Goal: Information Seeking & Learning: Learn about a topic

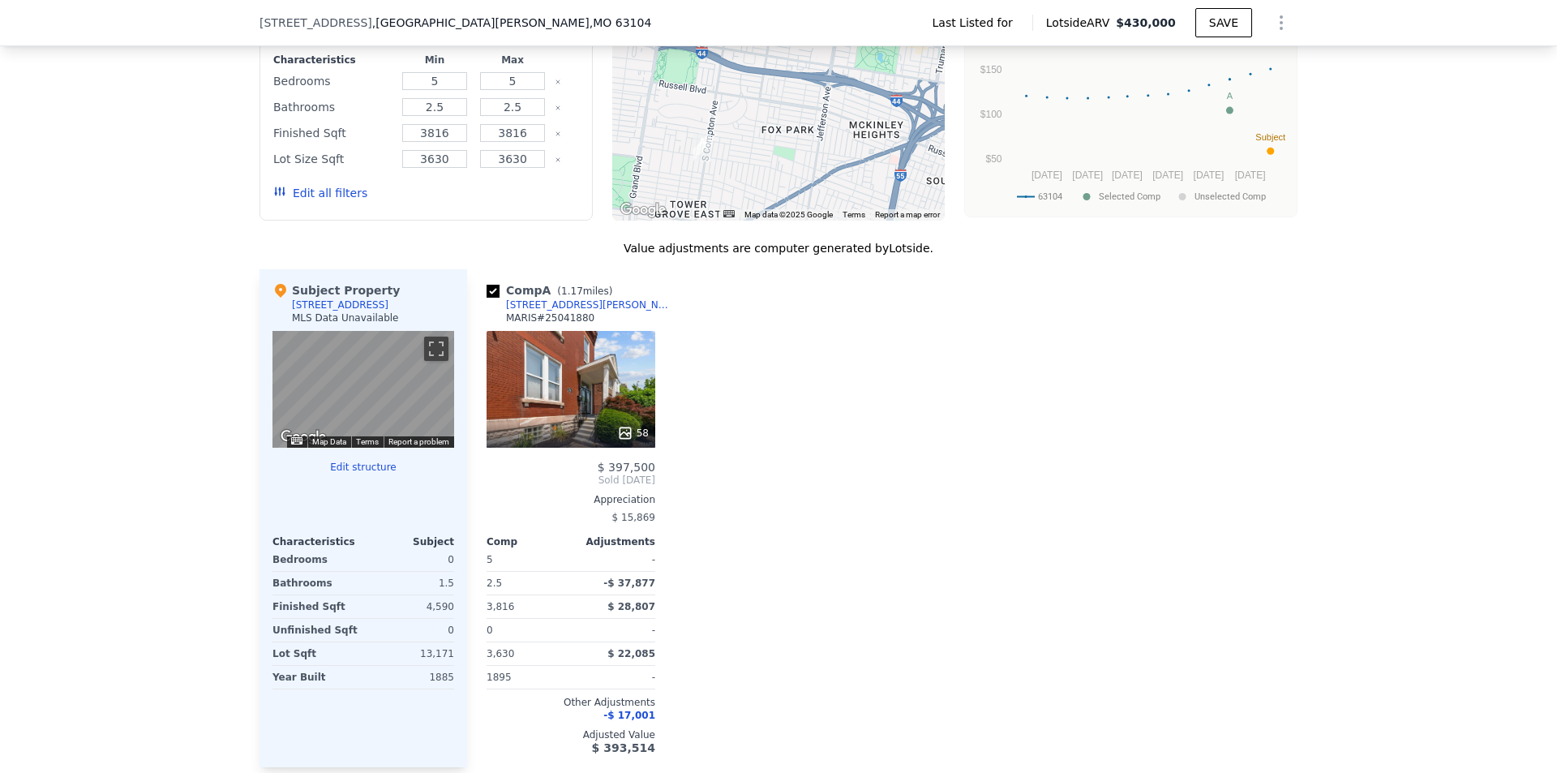
scroll to position [1211, 0]
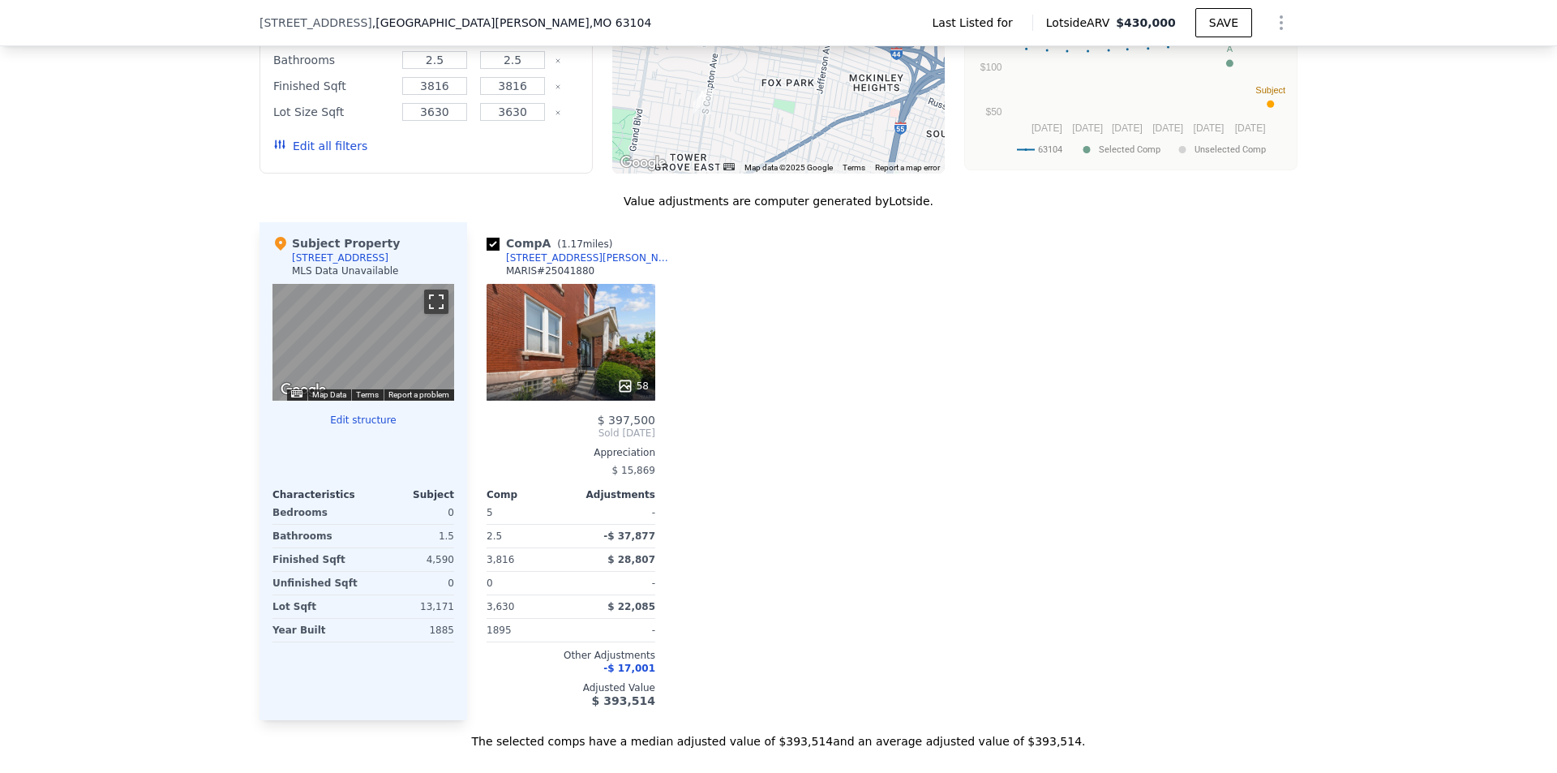
click at [425, 294] on button "Toggle fullscreen view" at bounding box center [436, 301] width 24 height 24
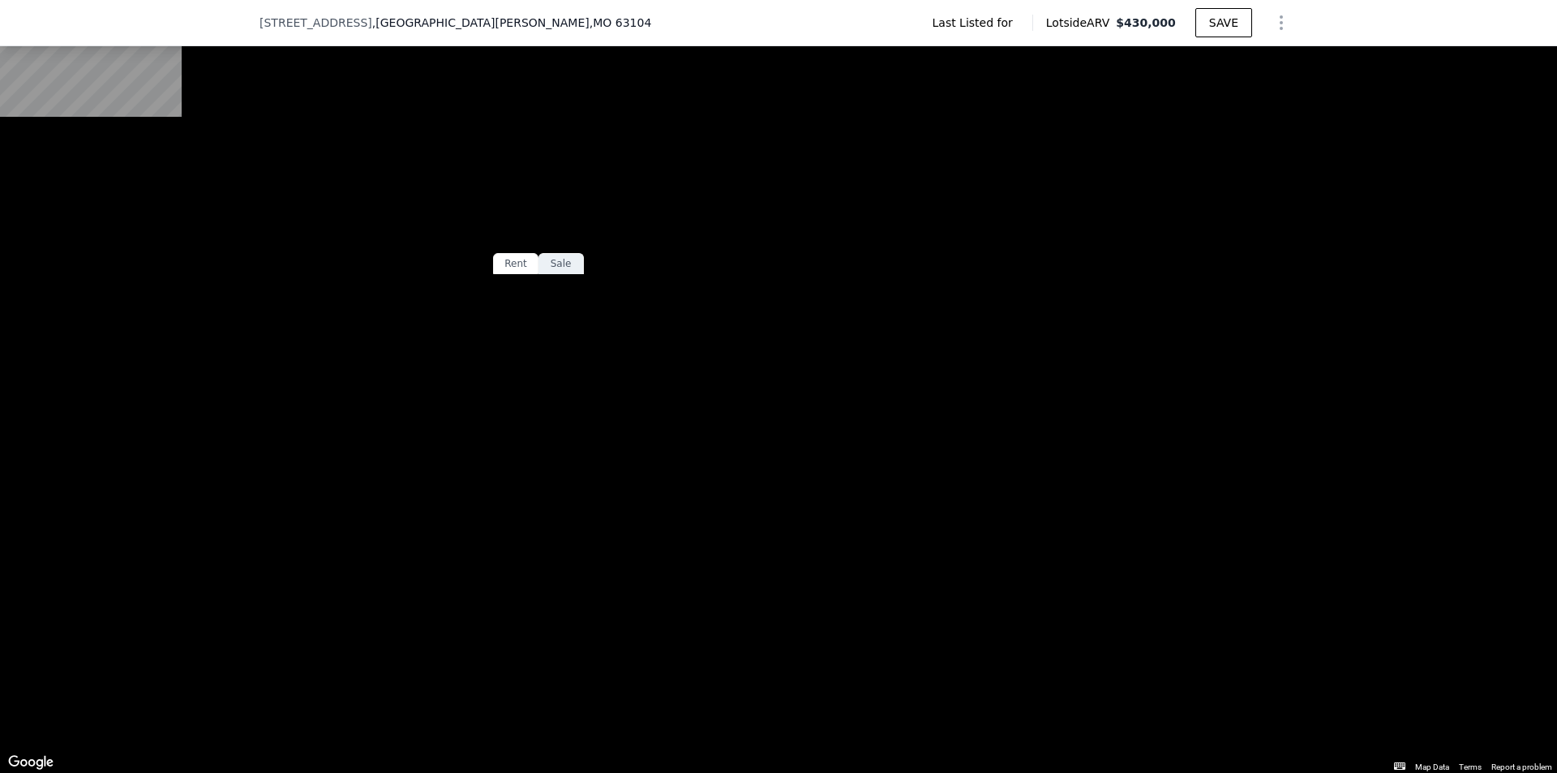
scroll to position [238, 0]
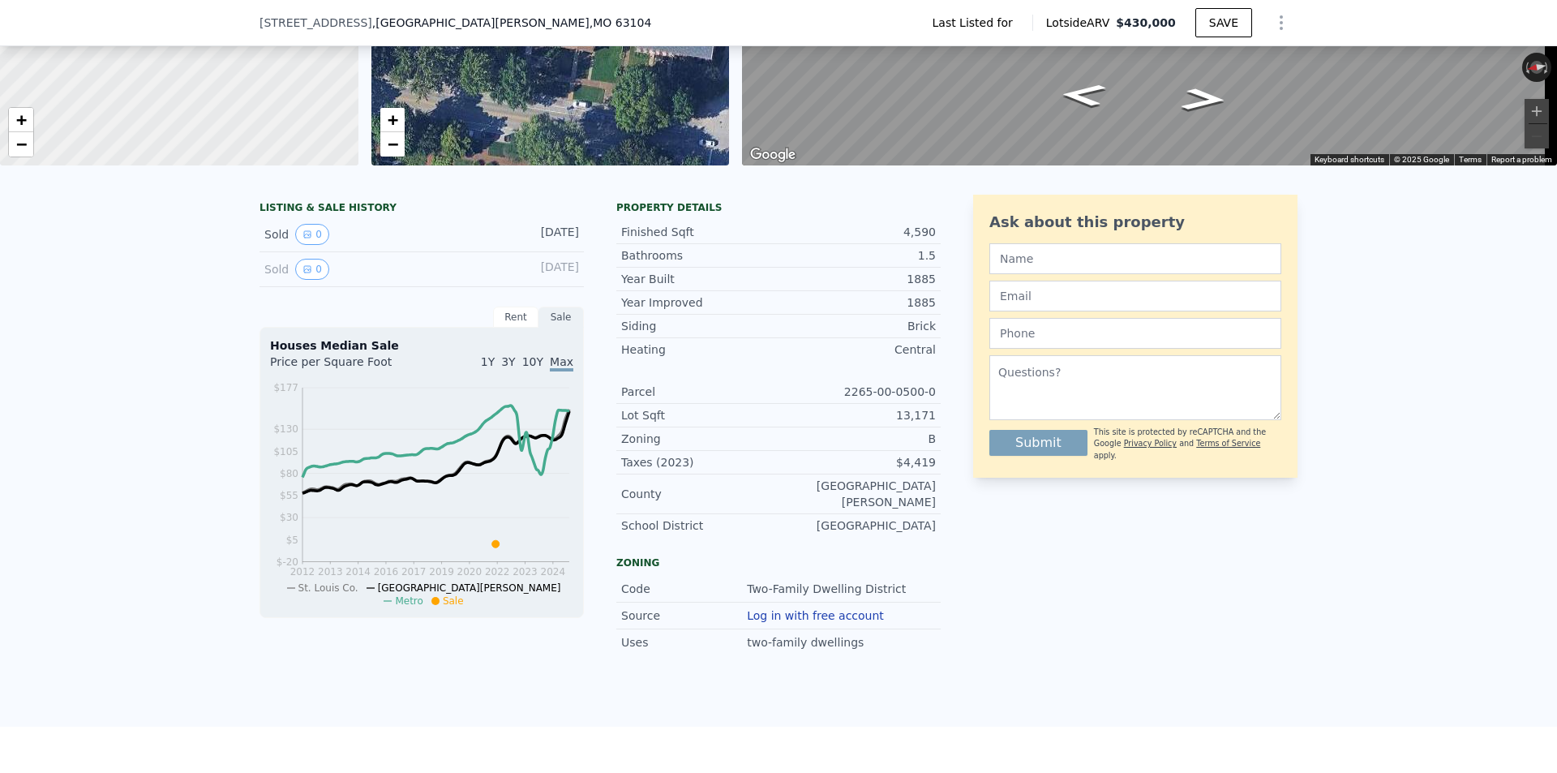
click at [500, 328] on div "Rent" at bounding box center [515, 316] width 45 height 21
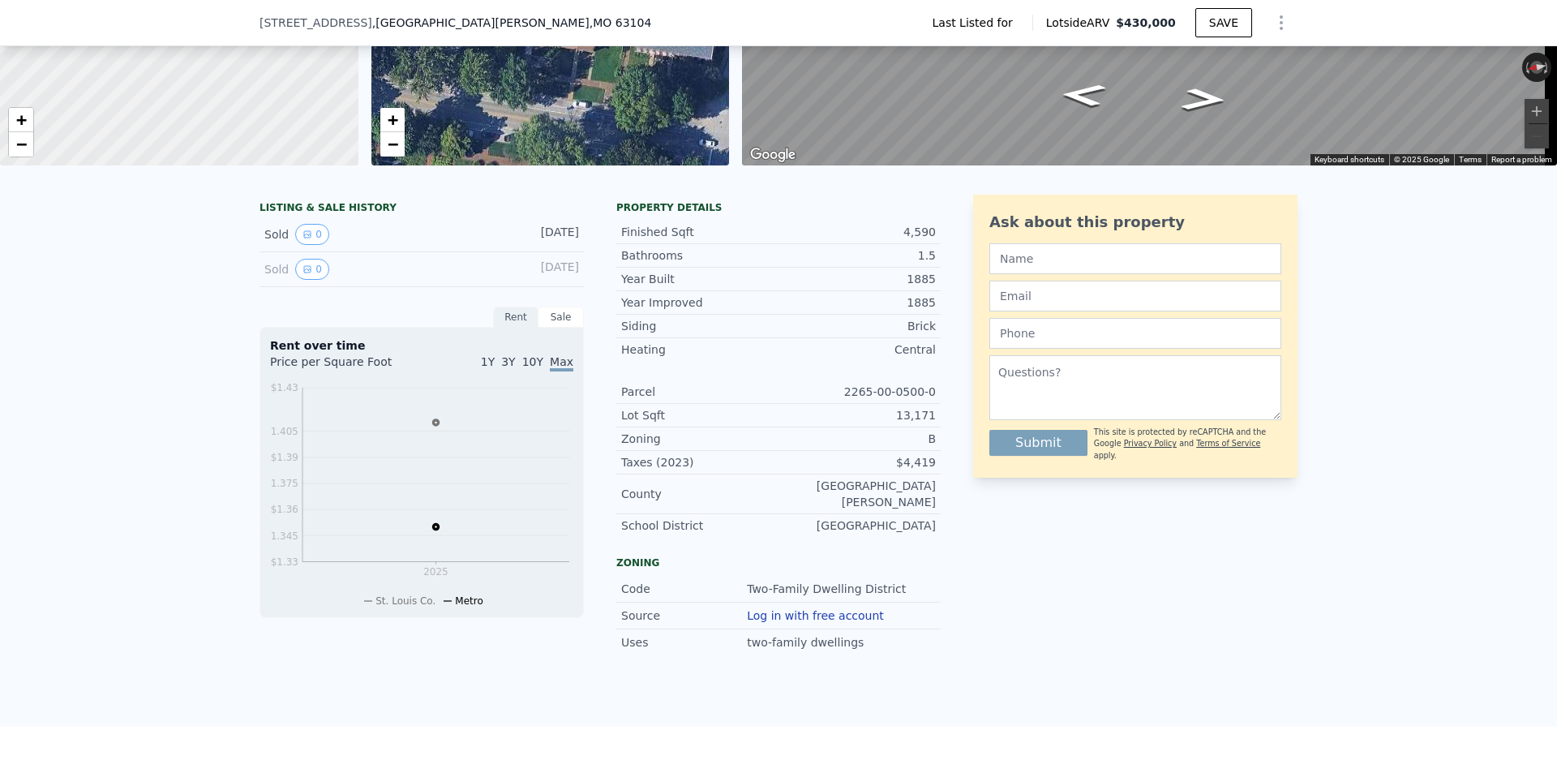
click at [560, 328] on div "Sale" at bounding box center [560, 316] width 45 height 21
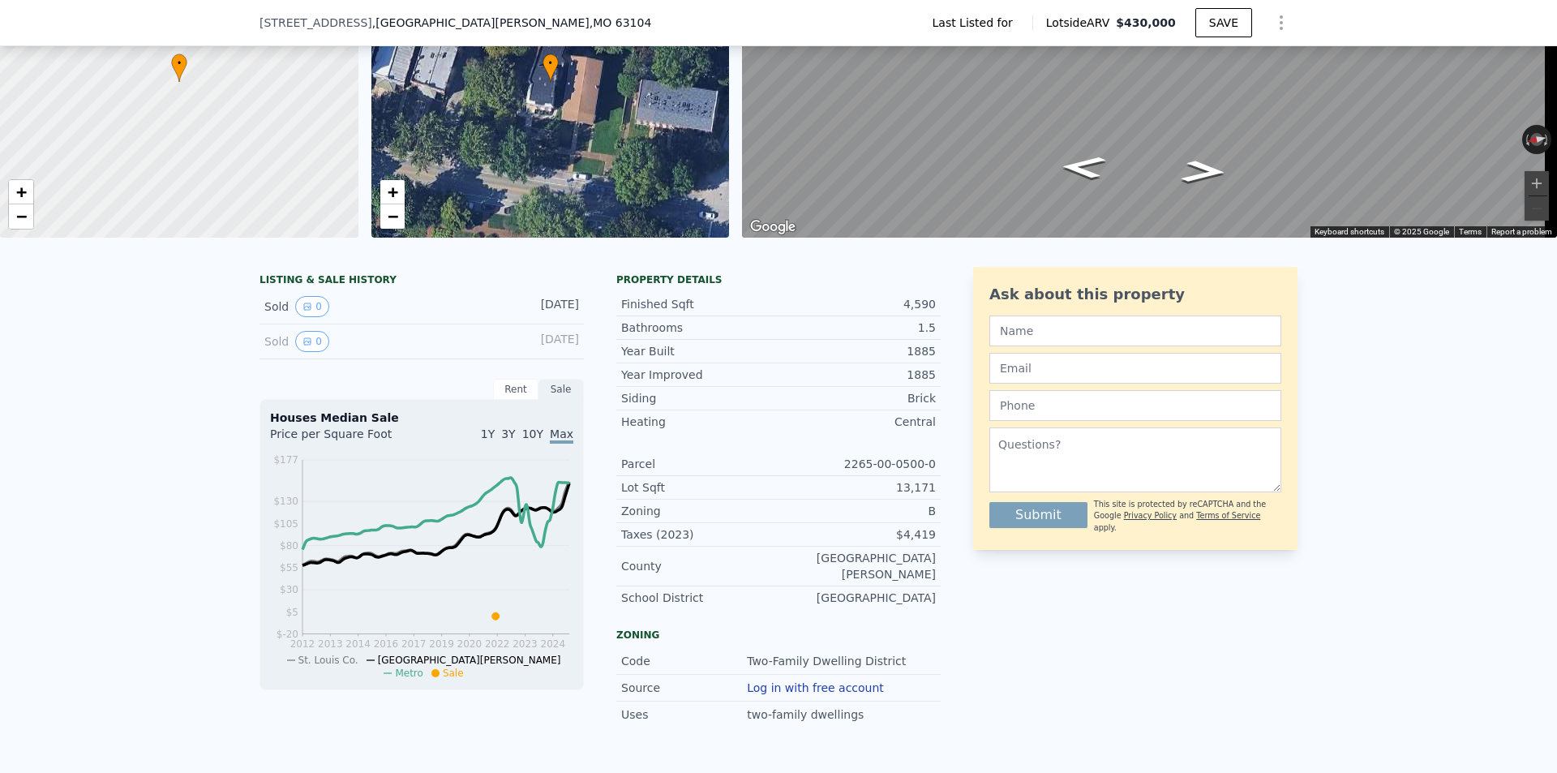
scroll to position [75, 0]
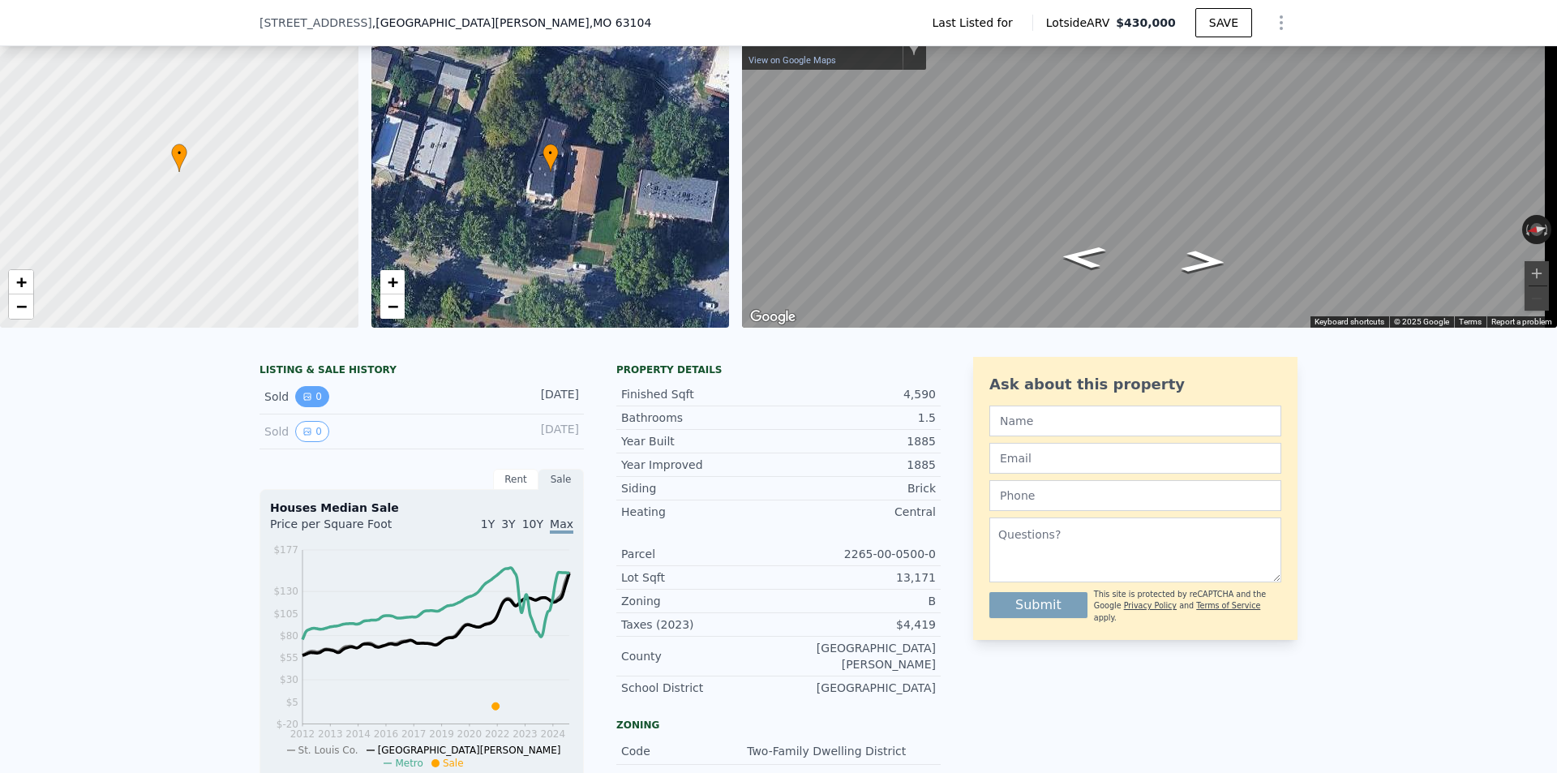
click at [309, 407] on button "0" at bounding box center [312, 396] width 34 height 21
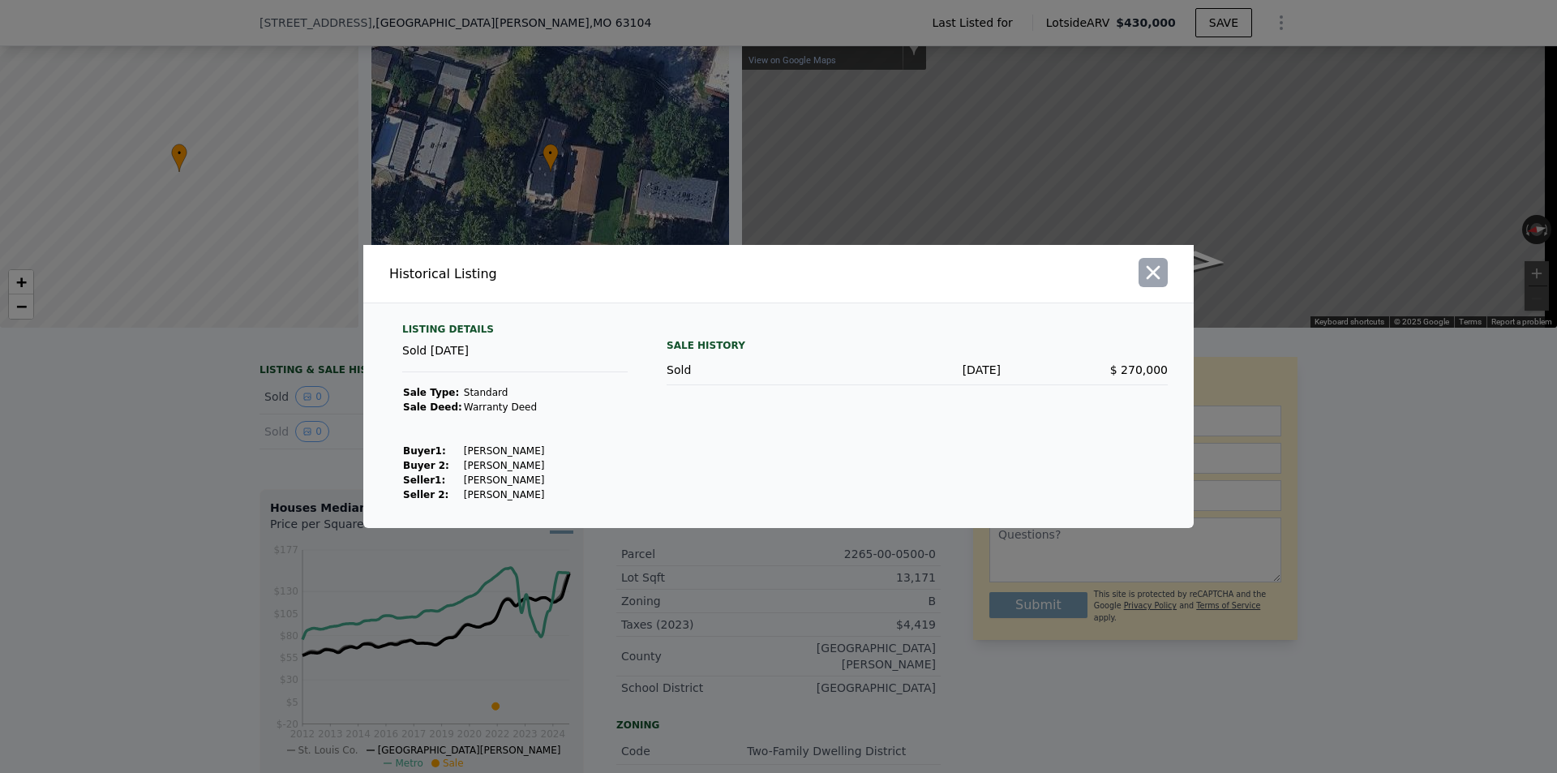
click at [1165, 271] on button "button" at bounding box center [1152, 272] width 29 height 29
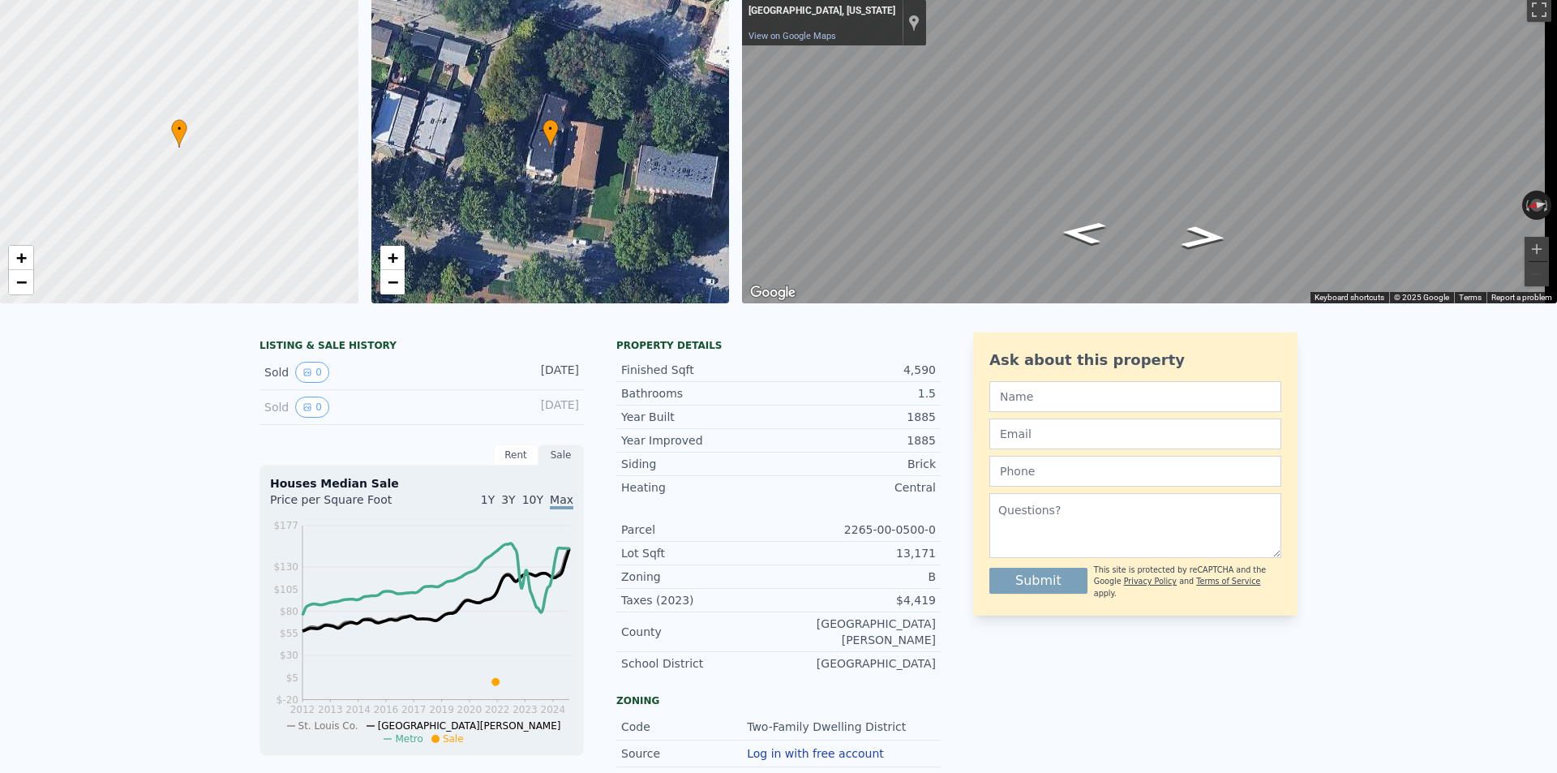
scroll to position [6, 0]
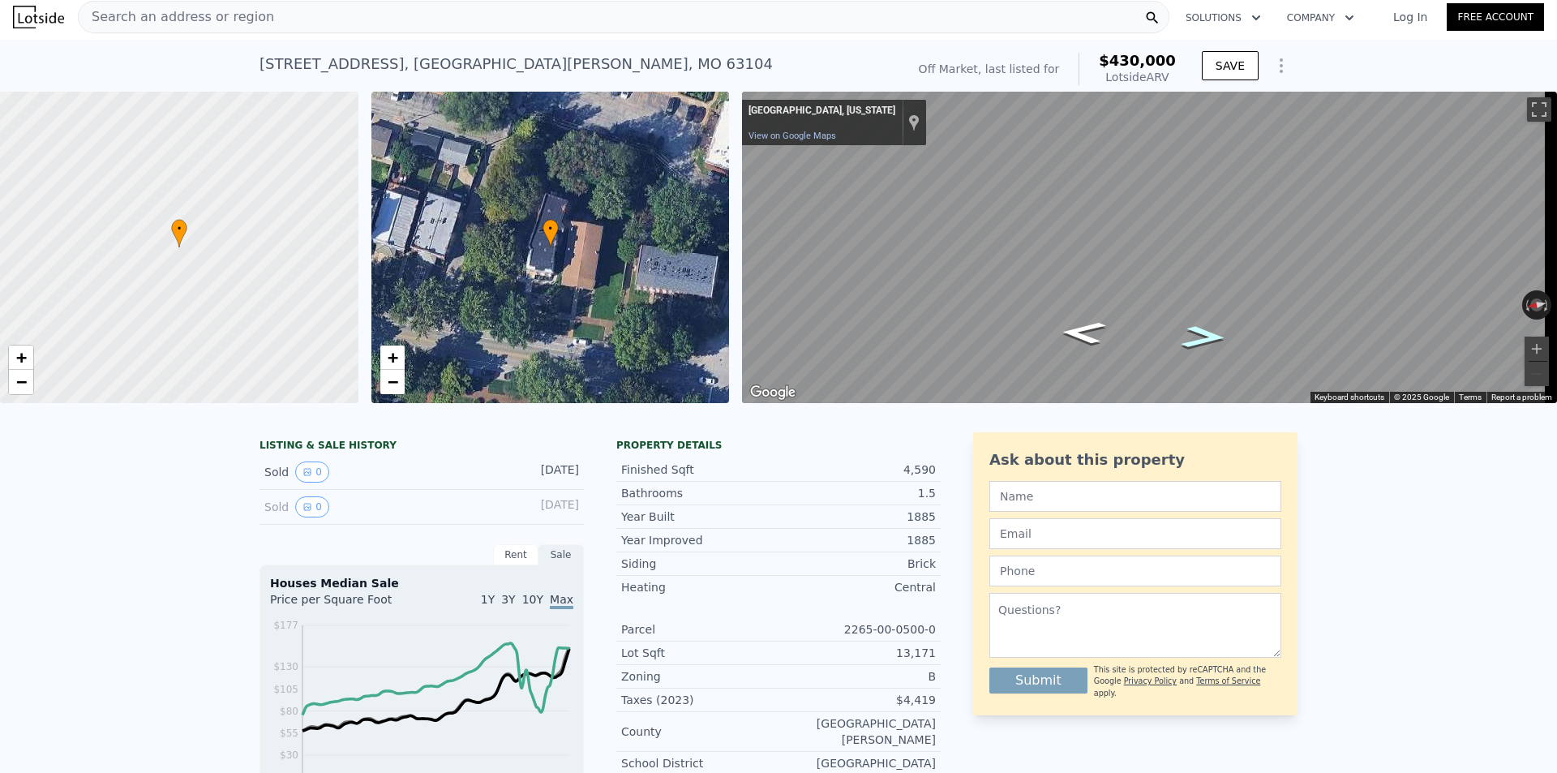
click at [1212, 338] on icon "Go South" at bounding box center [1204, 336] width 84 height 33
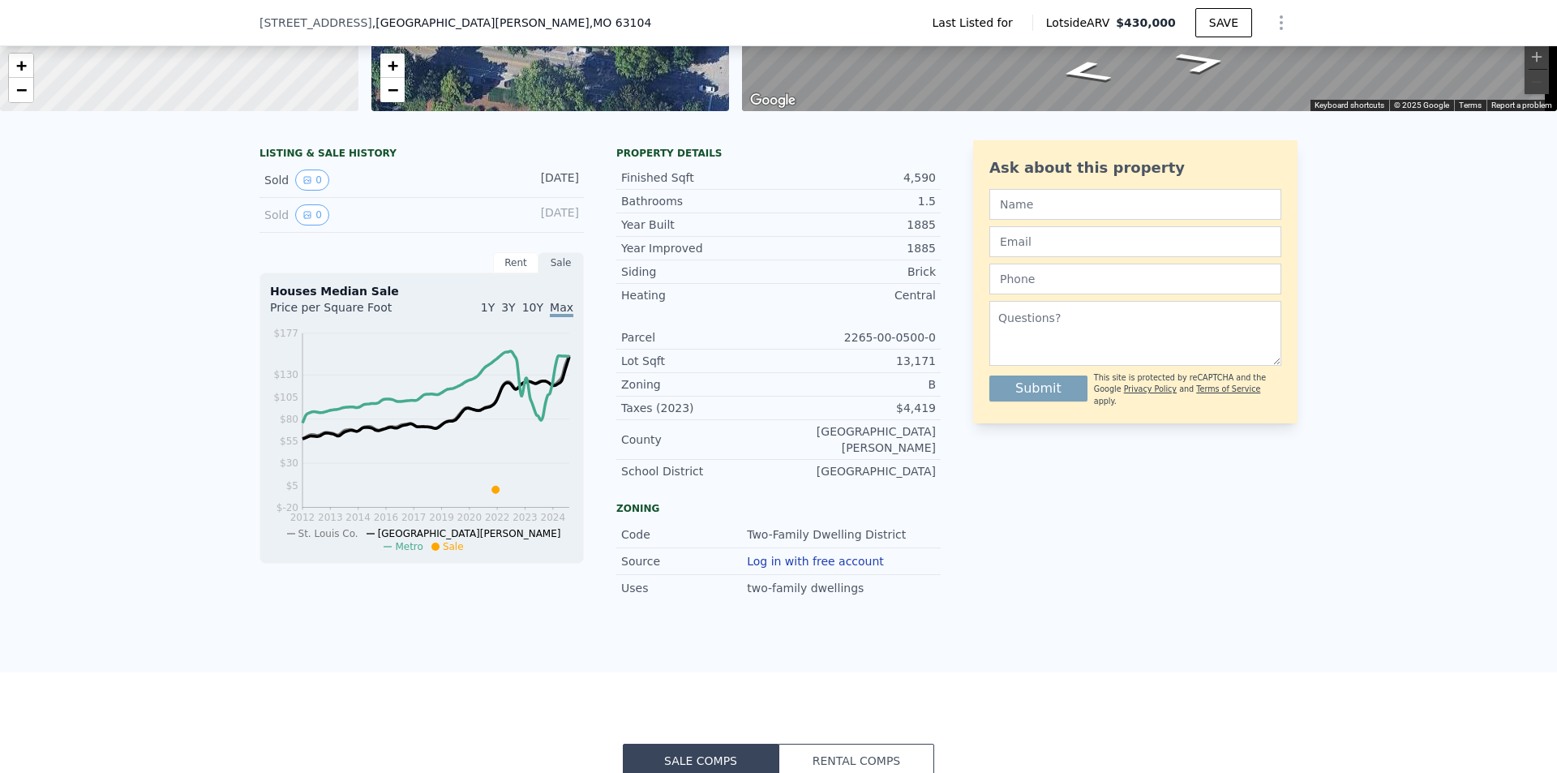
scroll to position [319, 0]
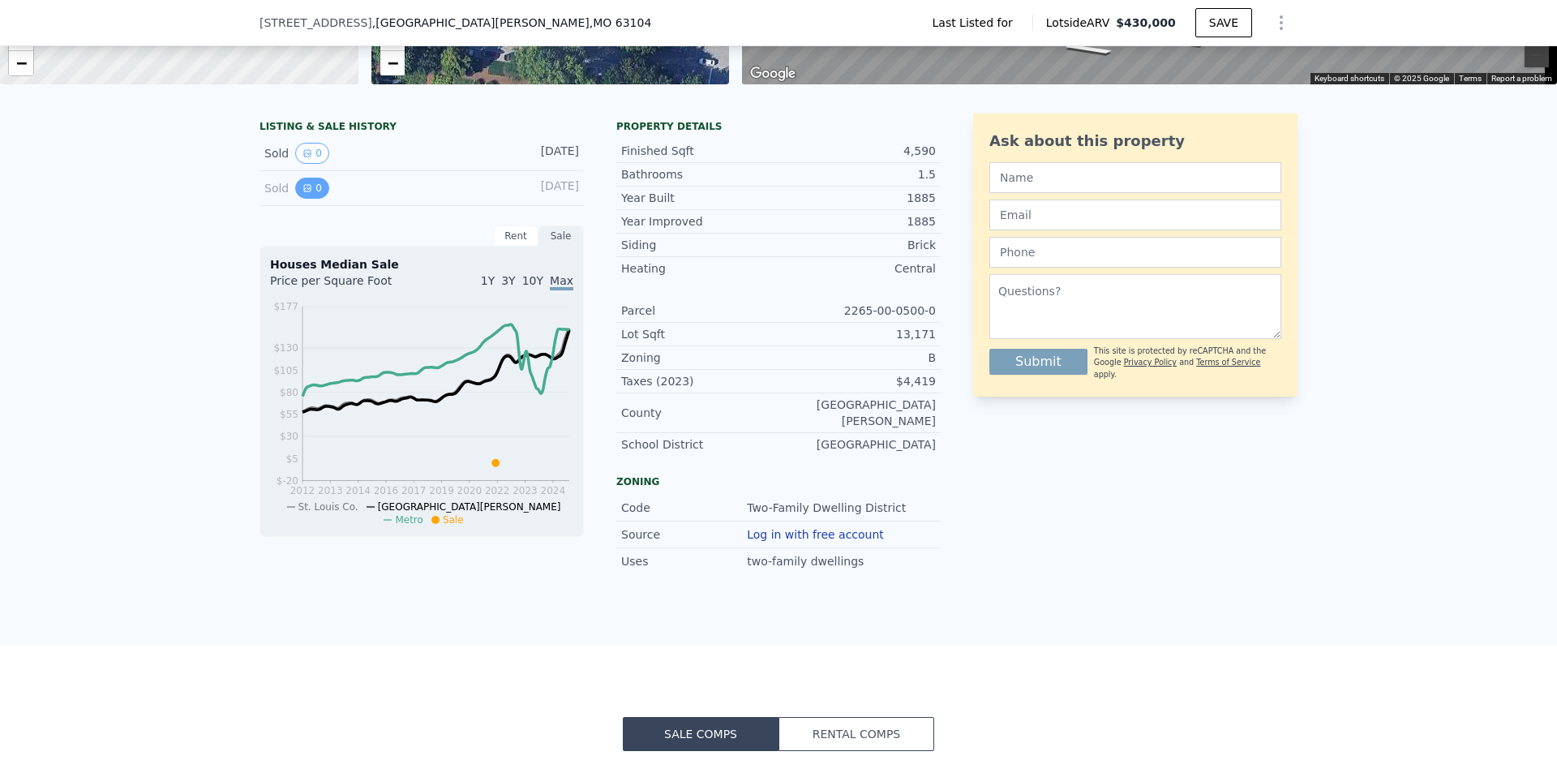
click at [301, 199] on button "0" at bounding box center [312, 188] width 34 height 21
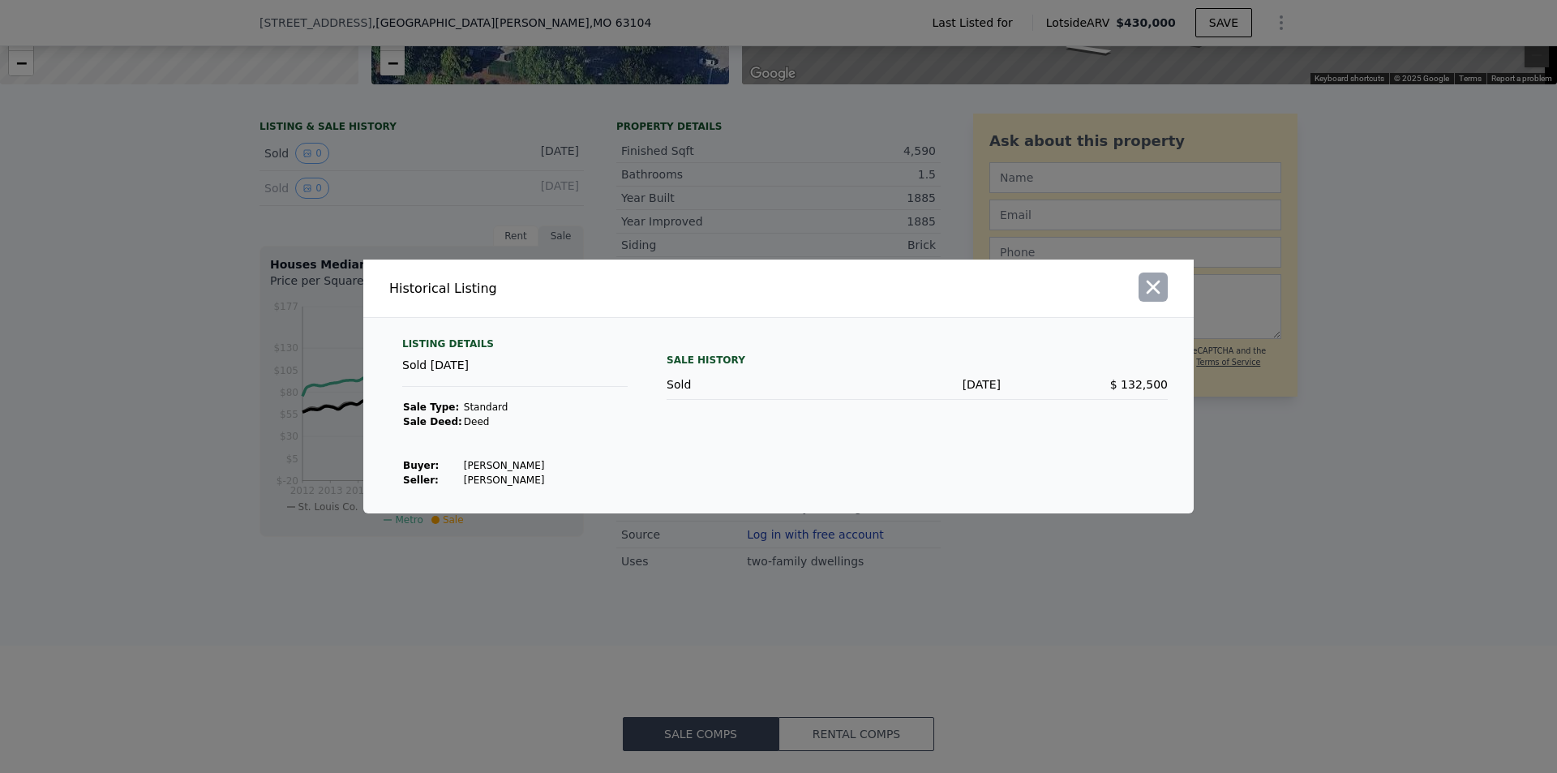
click at [1162, 294] on icon "button" at bounding box center [1153, 287] width 23 height 23
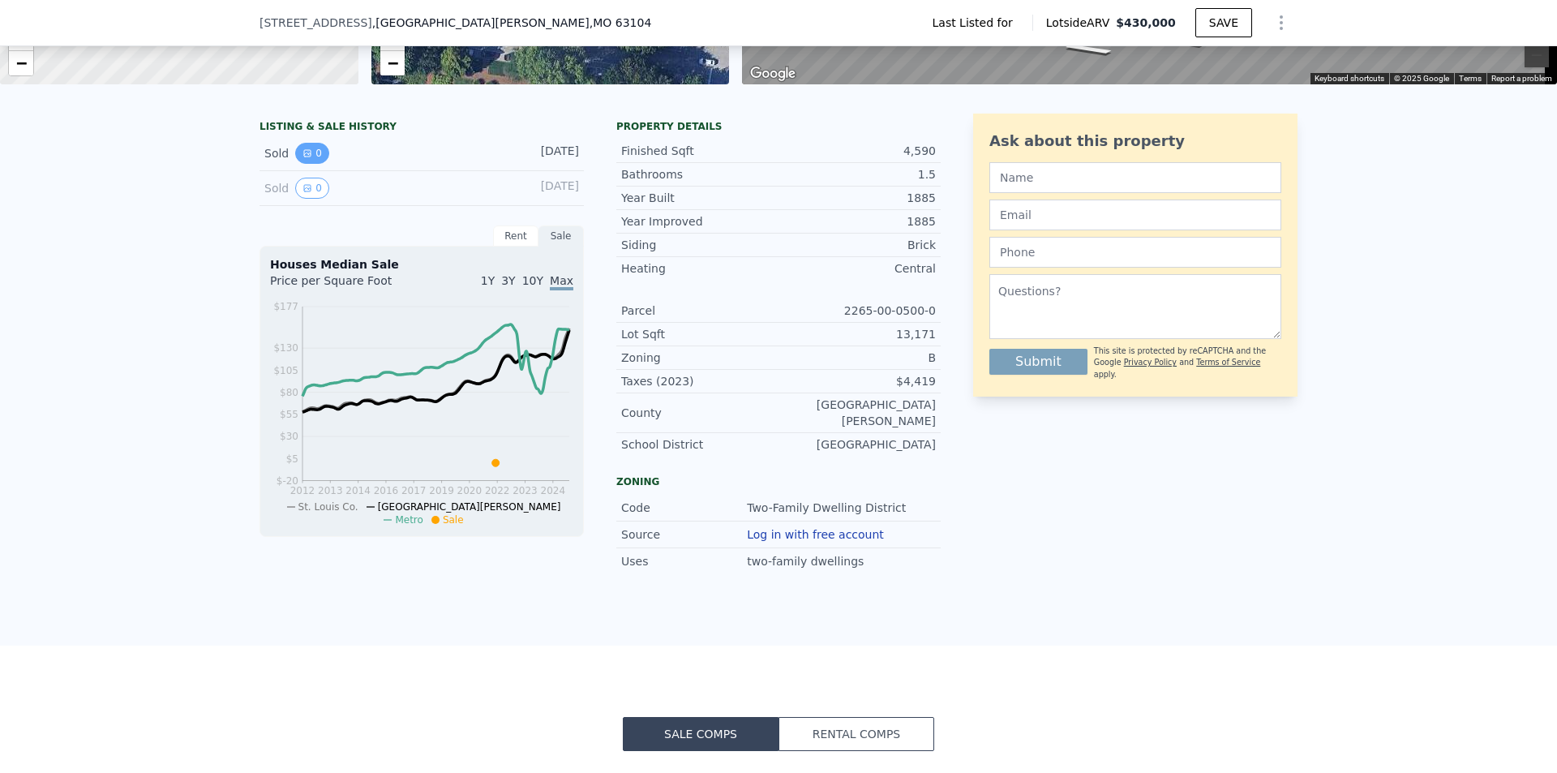
click at [315, 164] on button "0" at bounding box center [312, 153] width 34 height 21
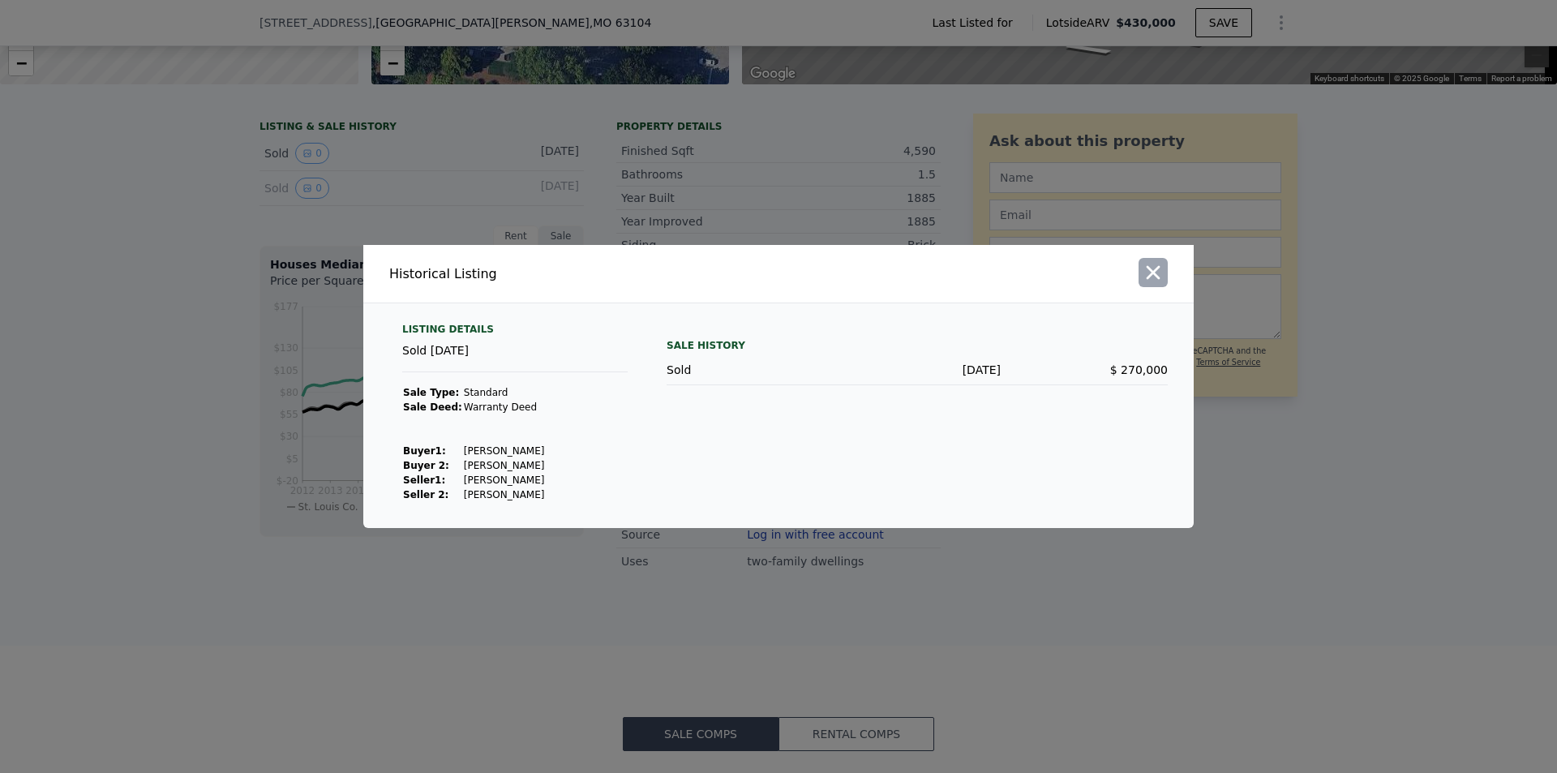
click at [1146, 281] on icon "button" at bounding box center [1153, 272] width 23 height 23
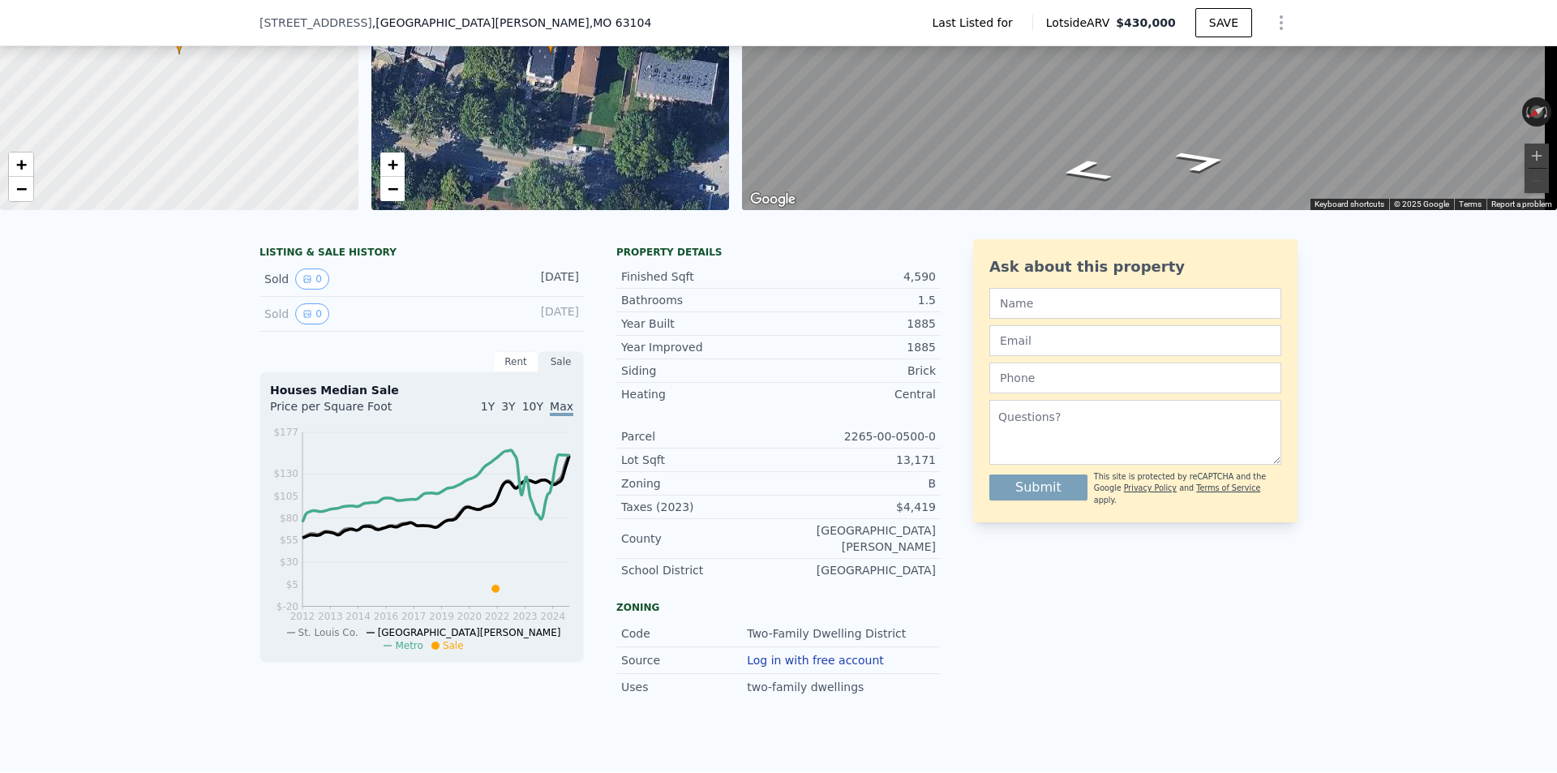
scroll to position [75, 0]
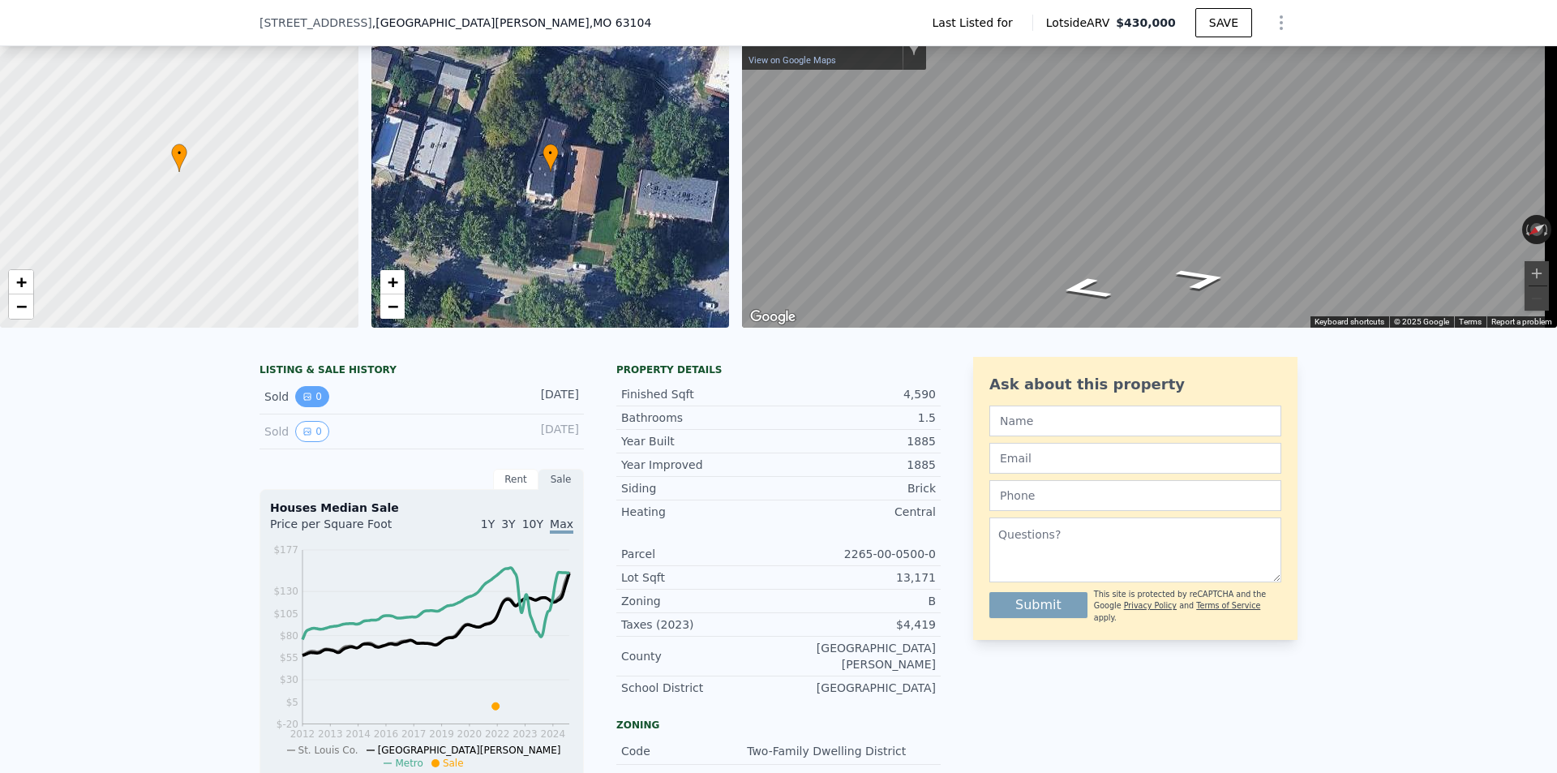
click at [295, 407] on button "0" at bounding box center [312, 396] width 34 height 21
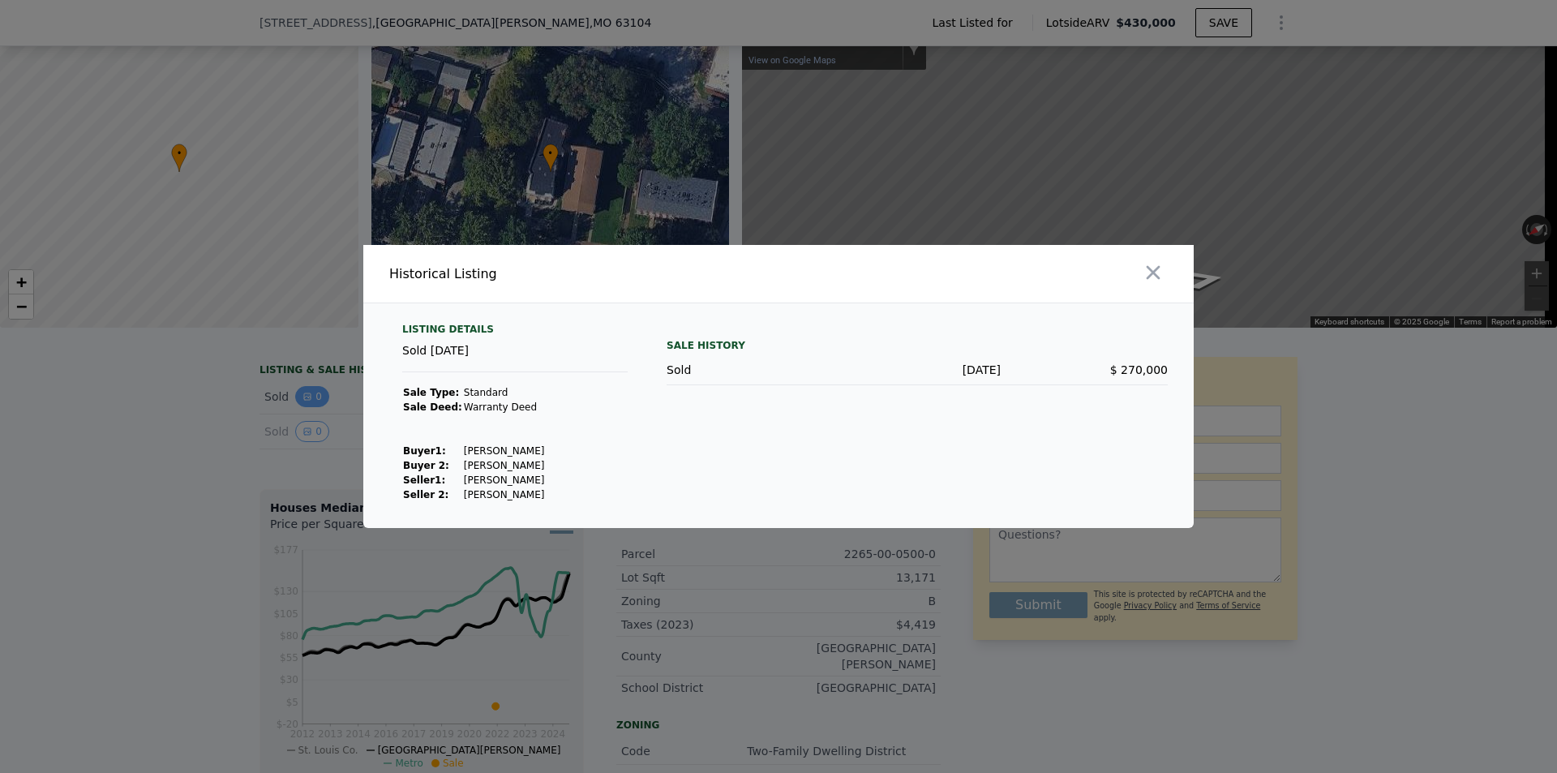
click at [290, 409] on div at bounding box center [778, 386] width 1557 height 773
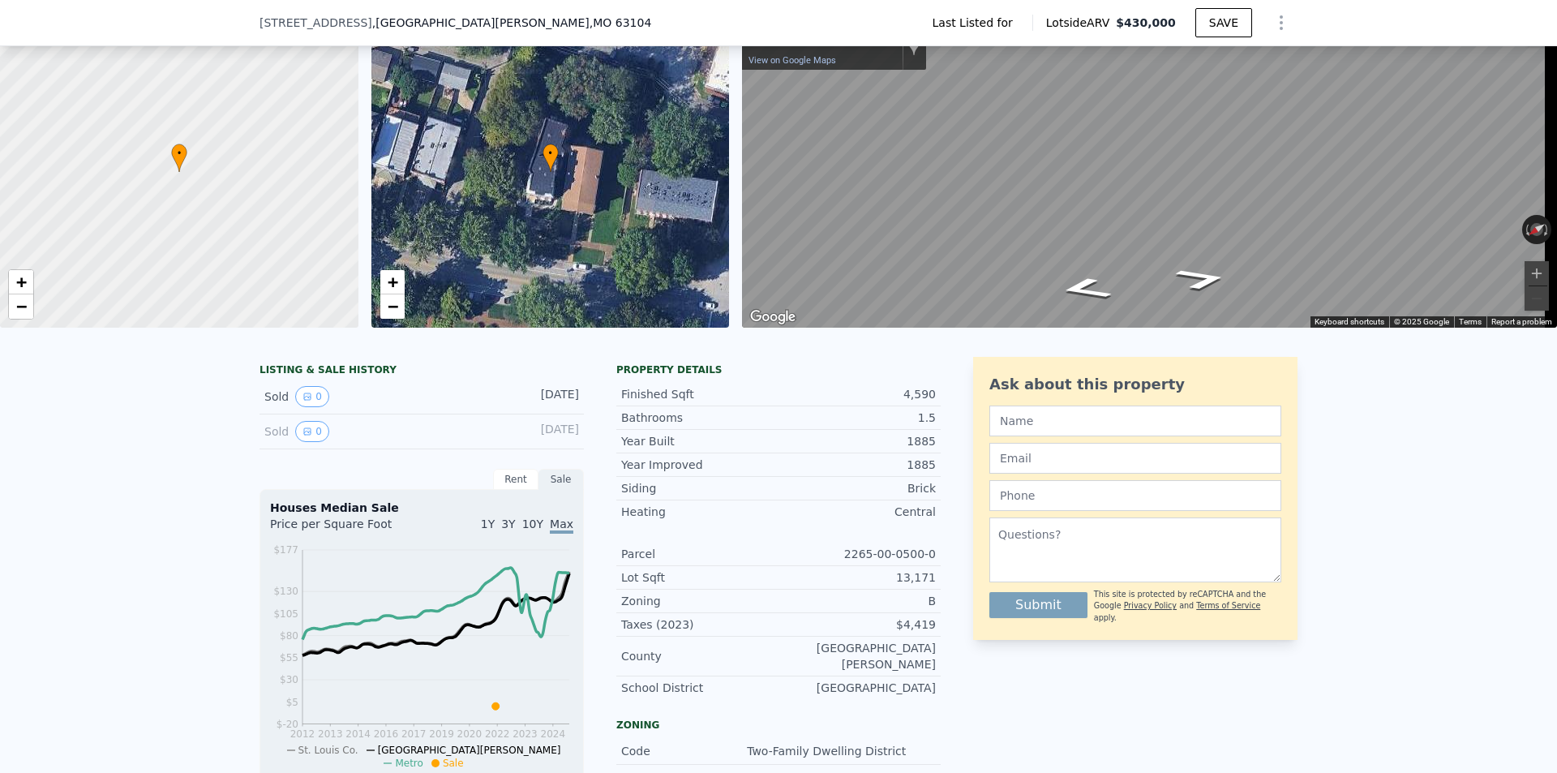
click at [246, 411] on div "LISTING & SALE HISTORY Sold 0 [DATE] Sold 0 [DATE] Rent Sale Rent over time Pri…" at bounding box center [778, 616] width 1557 height 545
click at [270, 407] on div "Sold 0" at bounding box center [336, 396] width 144 height 21
click at [442, 402] on div at bounding box center [458, 396] width 72 height 21
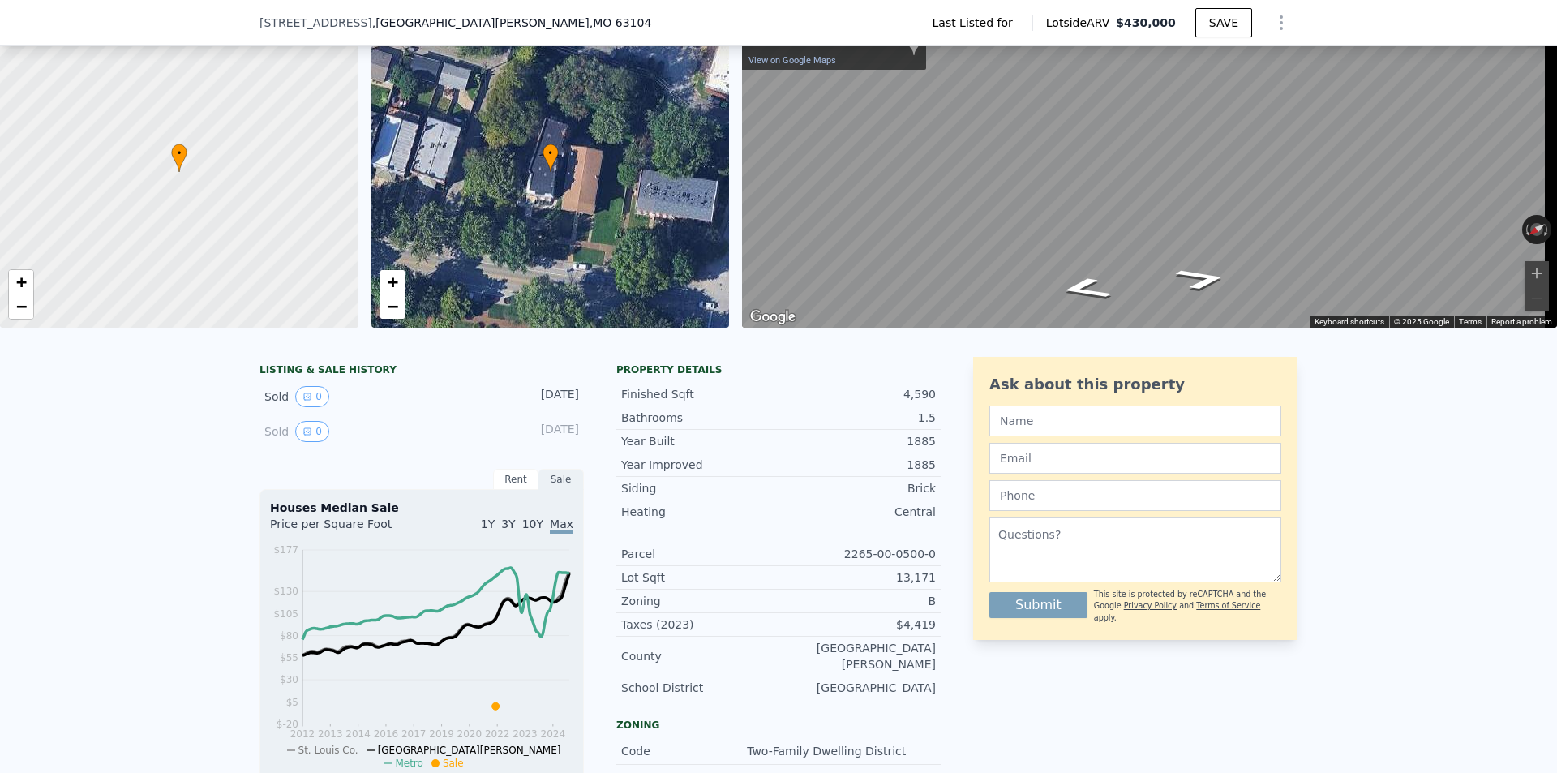
click at [534, 402] on div "[DATE]" at bounding box center [543, 396] width 72 height 21
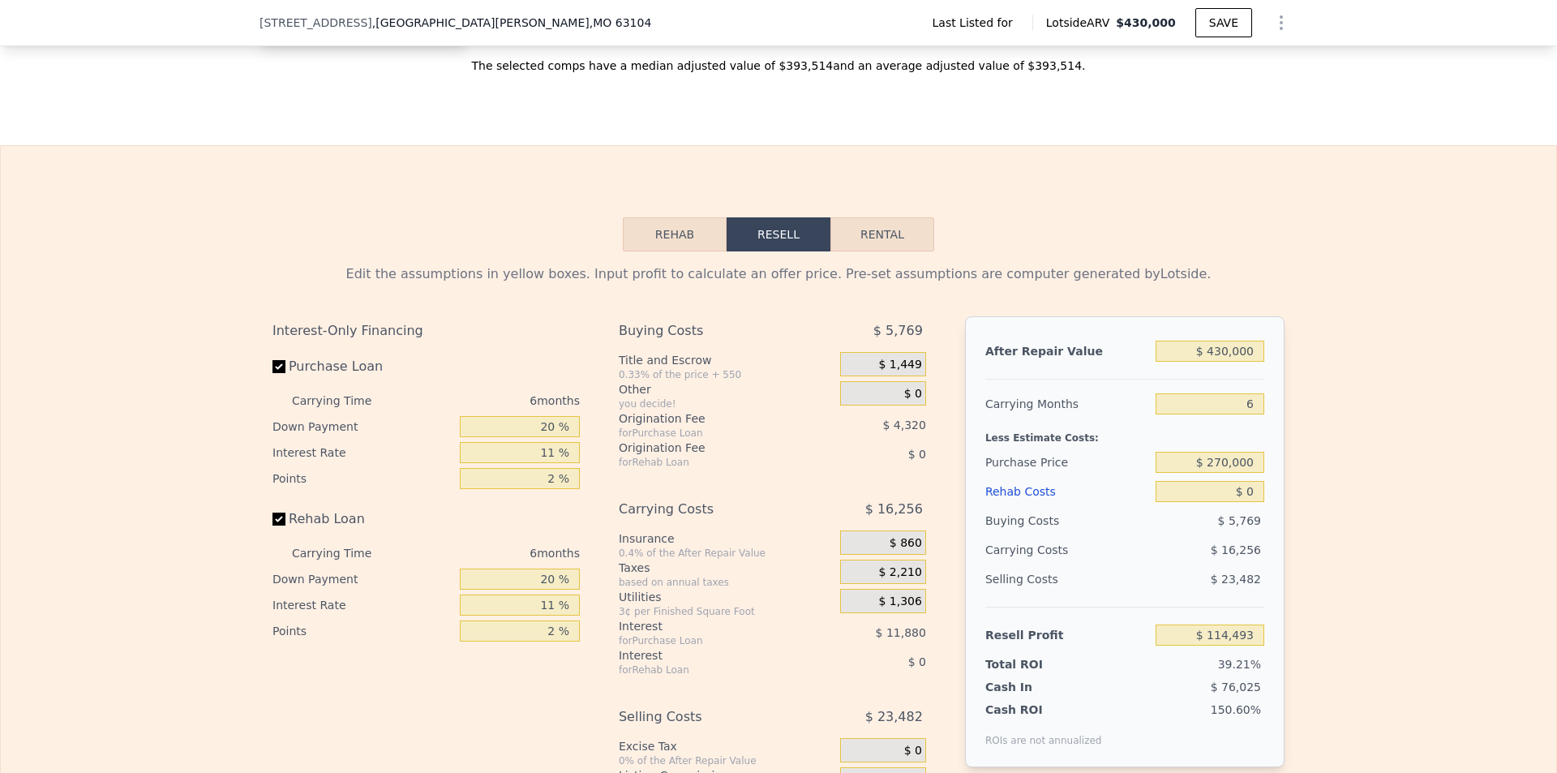
scroll to position [1859, 0]
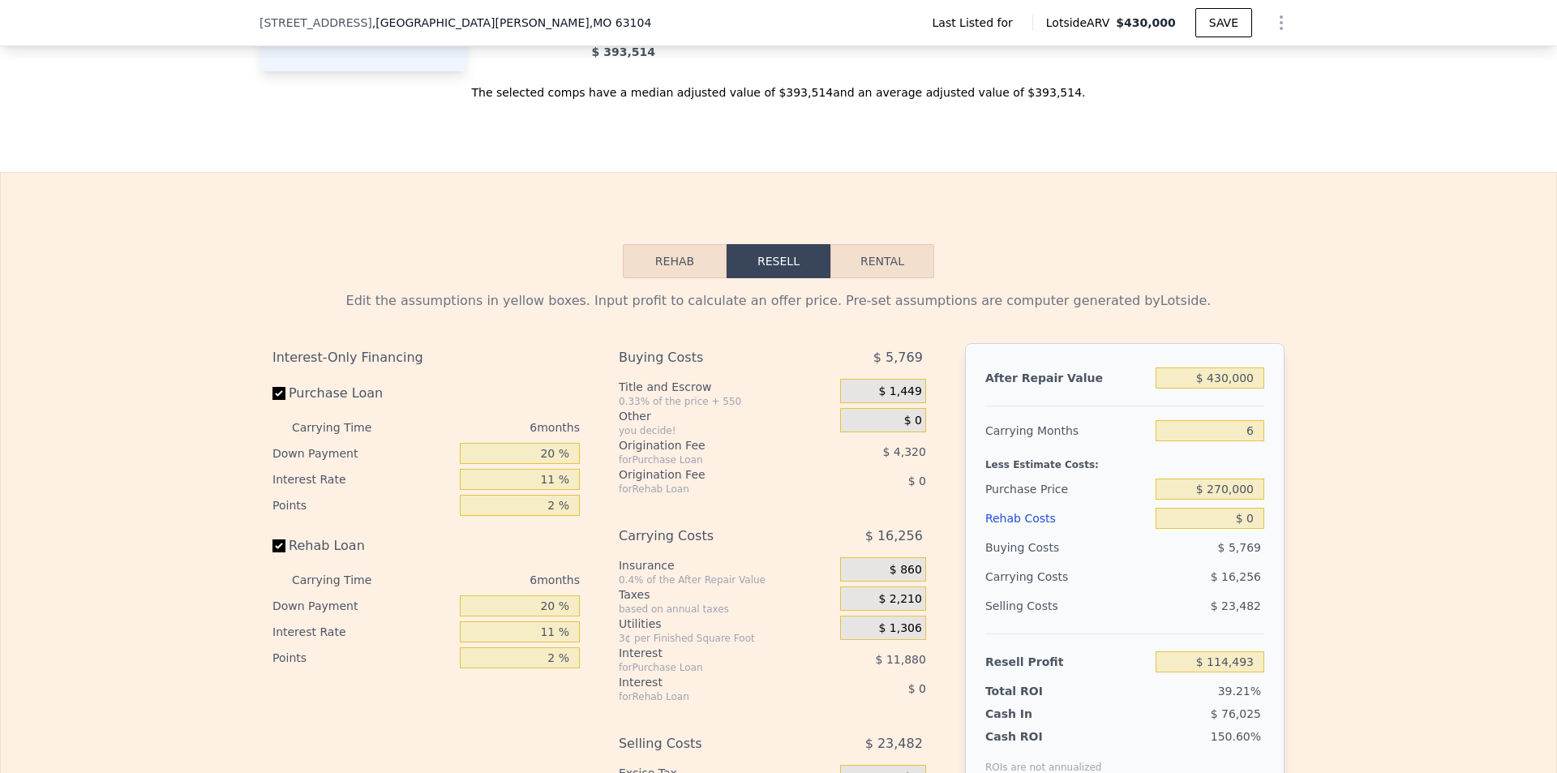
click at [659, 244] on button "Rehab" at bounding box center [675, 261] width 104 height 34
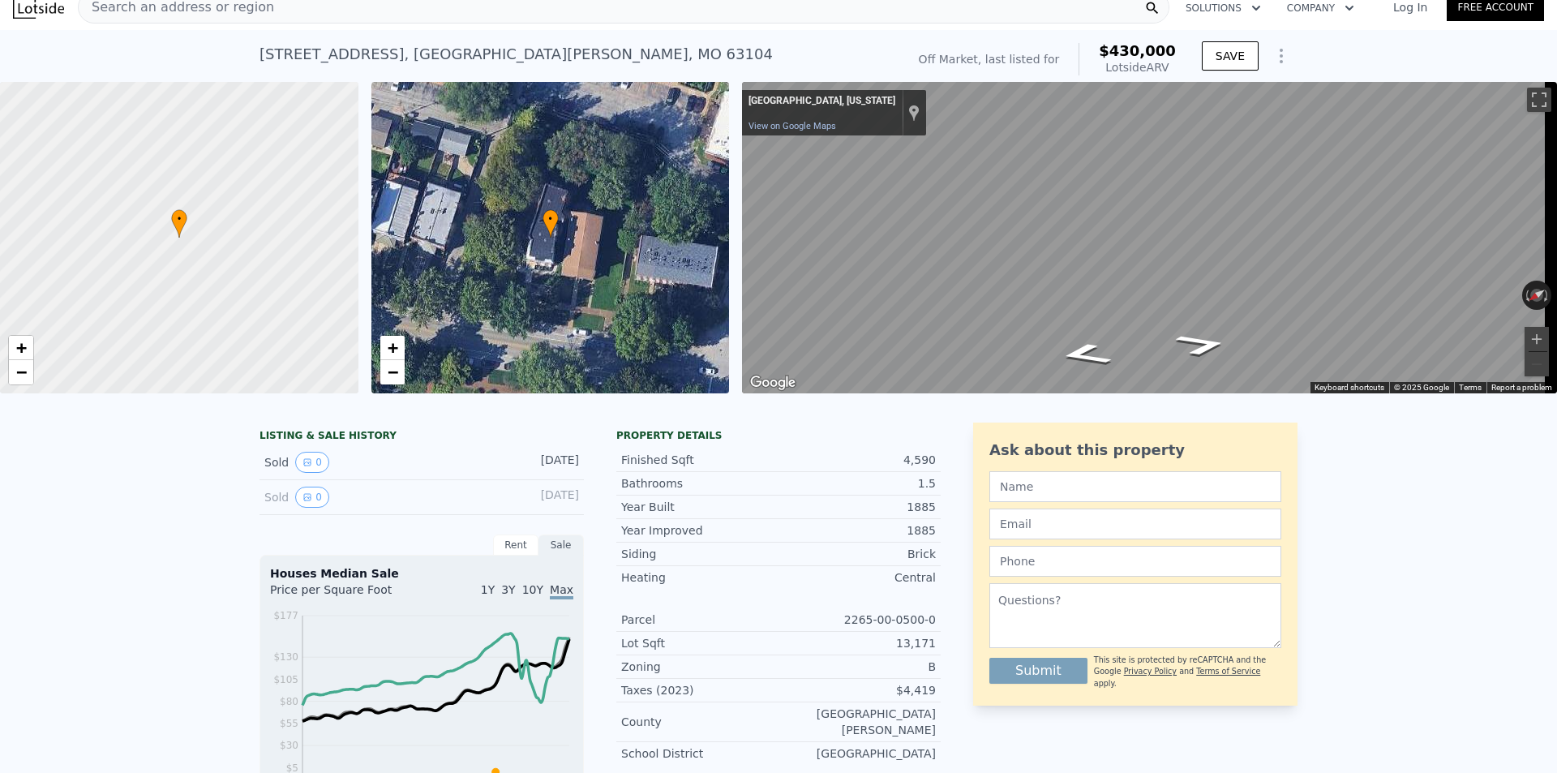
scroll to position [6, 0]
